Goal: Task Accomplishment & Management: Complete application form

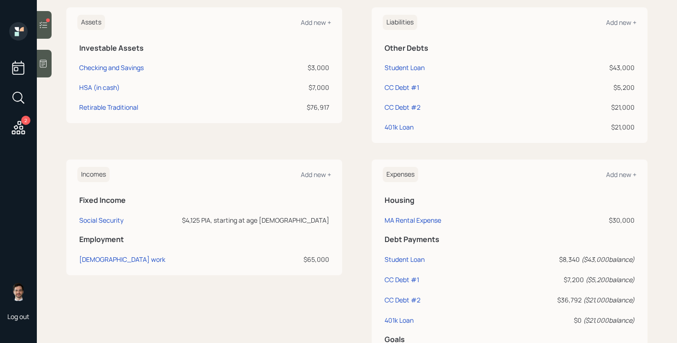
scroll to position [4, 0]
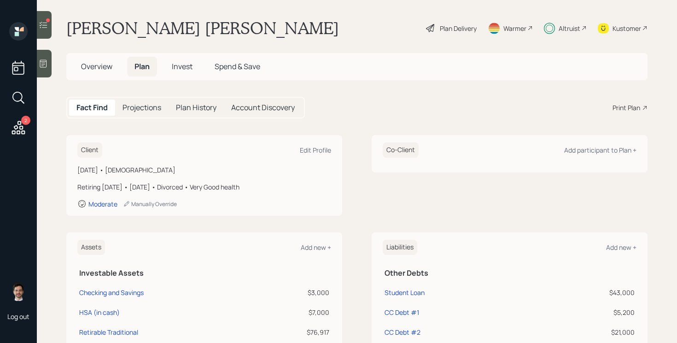
click at [457, 30] on div "Plan Delivery" at bounding box center [458, 28] width 37 height 10
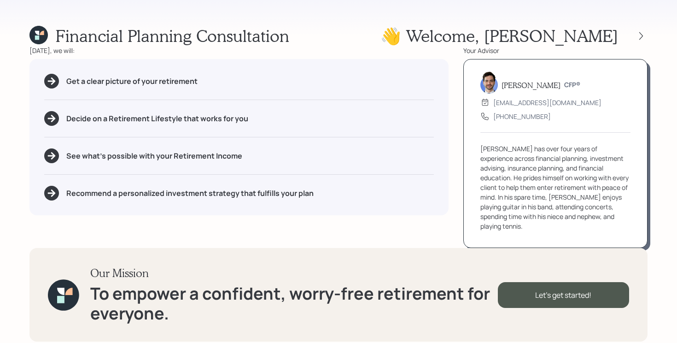
click at [652, 33] on div "Financial Planning Consultation 👋 Welcome , [PERSON_NAME] [DATE], we will: Get …" at bounding box center [338, 171] width 677 height 343
click at [643, 35] on icon at bounding box center [640, 35] width 9 height 9
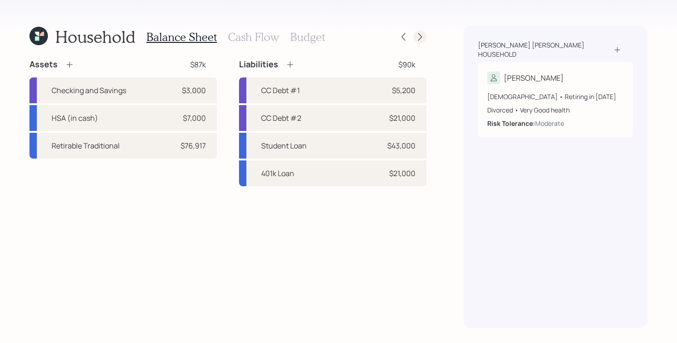
click at [422, 39] on icon at bounding box center [419, 36] width 9 height 9
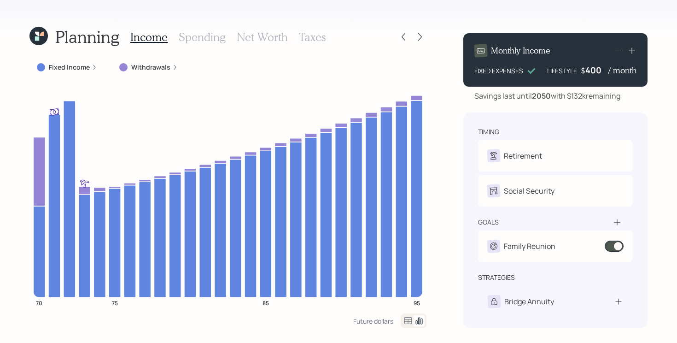
click at [83, 69] on label "Fixed Income" at bounding box center [69, 67] width 41 height 9
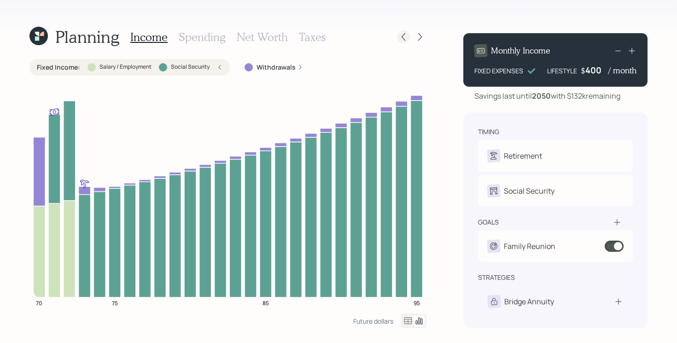
click at [397, 39] on div at bounding box center [403, 36] width 13 height 13
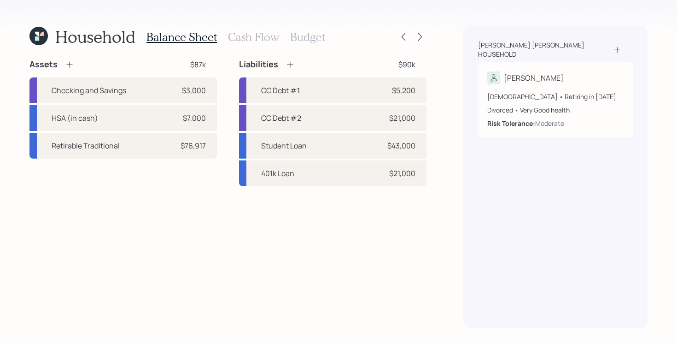
click at [262, 38] on h3 "Cash Flow" at bounding box center [253, 36] width 51 height 13
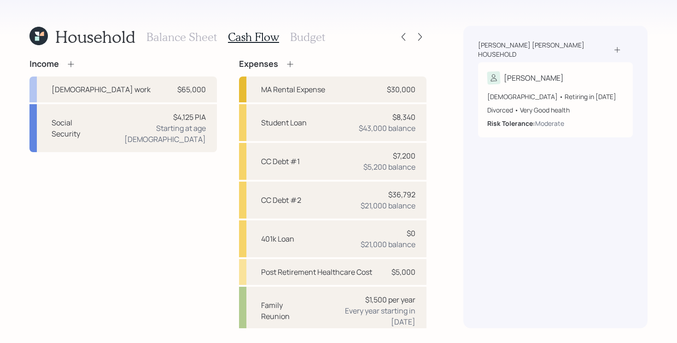
click at [39, 34] on icon at bounding box center [38, 36] width 18 height 18
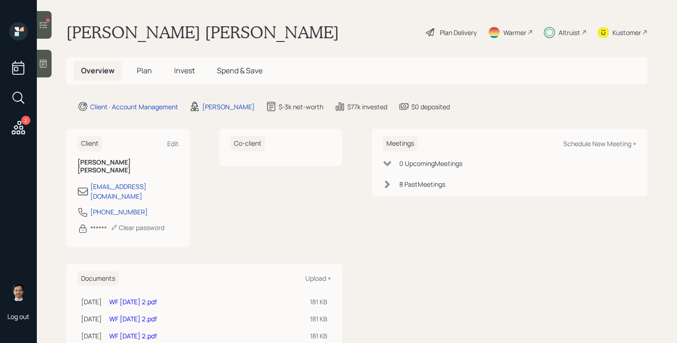
click at [45, 29] on div at bounding box center [44, 25] width 15 height 28
click at [27, 125] on div "2" at bounding box center [18, 80] width 22 height 116
click at [18, 129] on icon at bounding box center [18, 127] width 17 height 17
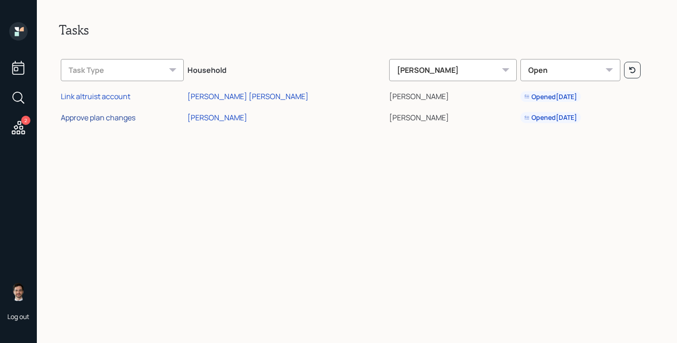
click at [118, 118] on div "Approve plan changes" at bounding box center [98, 117] width 75 height 10
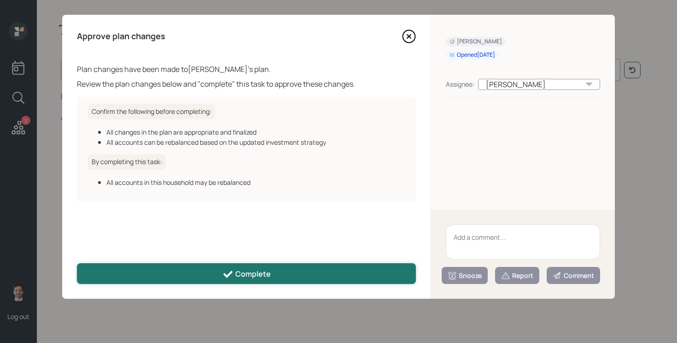
click at [271, 276] on button "Complete" at bounding box center [246, 273] width 339 height 21
